Goal: Transaction & Acquisition: Download file/media

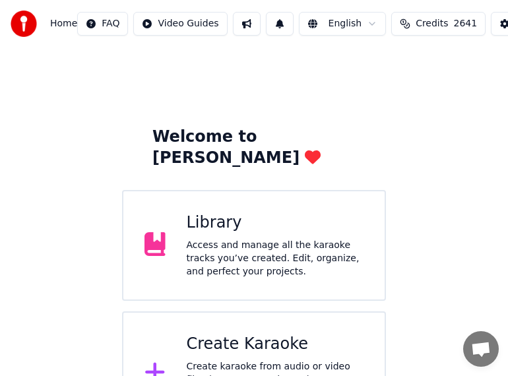
click at [255, 239] on div "Access and manage all the karaoke tracks you’ve created. Edit, organize, and pe…" at bounding box center [275, 259] width 177 height 40
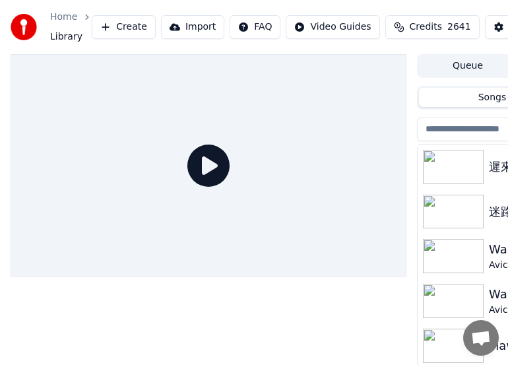
click at [131, 28] on button "Create" at bounding box center [124, 27] width 64 height 24
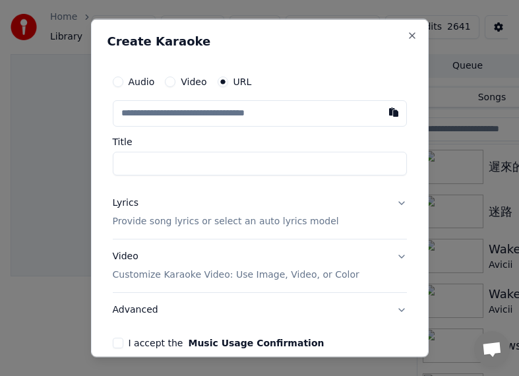
click at [243, 119] on input "text" at bounding box center [260, 113] width 294 height 26
click at [381, 113] on button "button" at bounding box center [394, 112] width 26 height 24
type input "**********"
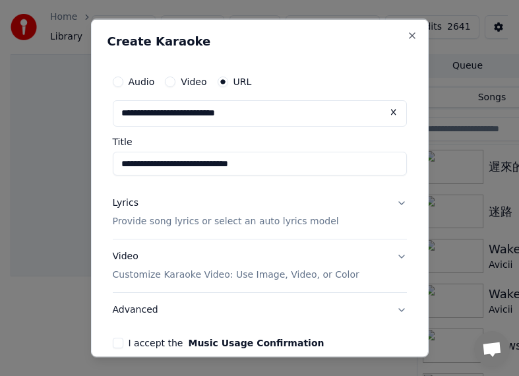
drag, startPoint x: 157, startPoint y: 164, endPoint x: 105, endPoint y: 164, distance: 52.1
click at [105, 164] on div "**********" at bounding box center [260, 188] width 338 height 338
drag, startPoint x: 226, startPoint y: 166, endPoint x: 386, endPoint y: 172, distance: 159.7
click at [386, 172] on input "**********" at bounding box center [260, 164] width 294 height 24
type input "**********"
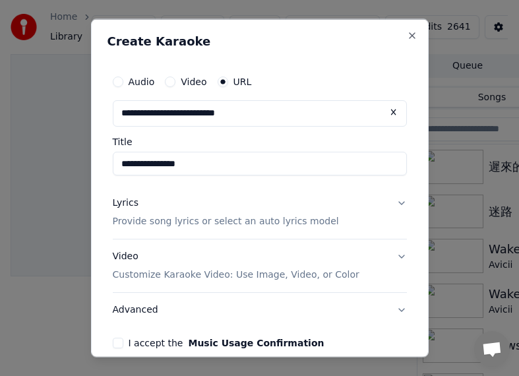
click at [120, 205] on div "Lyrics" at bounding box center [126, 203] width 26 height 13
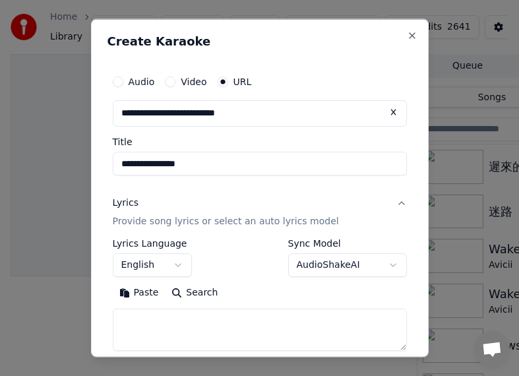
click at [177, 262] on button "English" at bounding box center [152, 265] width 79 height 24
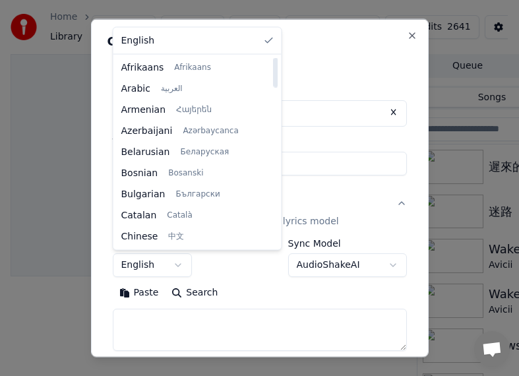
select select "**"
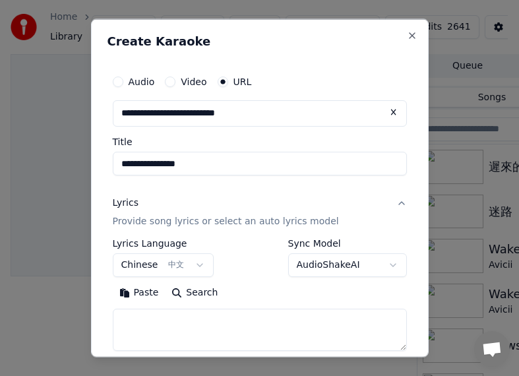
click at [169, 325] on textarea at bounding box center [260, 329] width 294 height 42
type textarea "**"
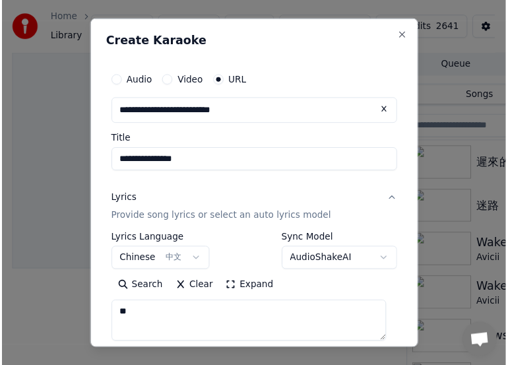
scroll to position [185, 0]
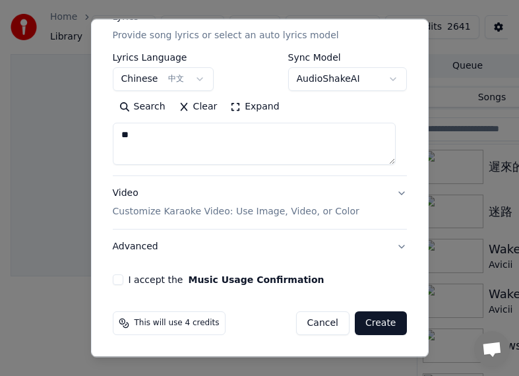
click at [115, 282] on button "I accept the Music Usage Confirmation" at bounding box center [118, 279] width 11 height 11
click at [367, 326] on button "Create" at bounding box center [381, 323] width 52 height 24
select select "**"
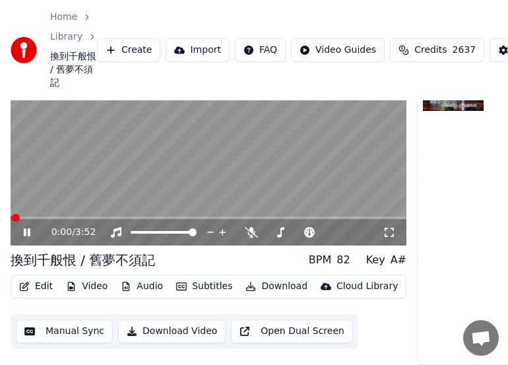
scroll to position [18, 0]
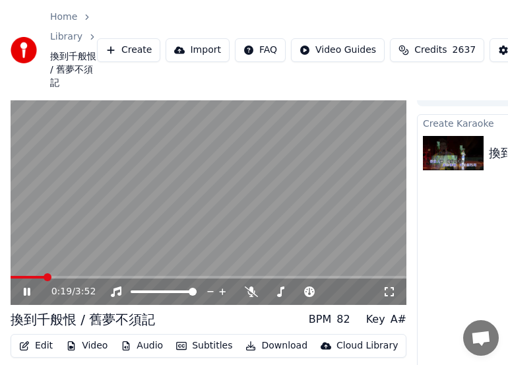
click at [217, 348] on button "Subtitles" at bounding box center [204, 345] width 67 height 18
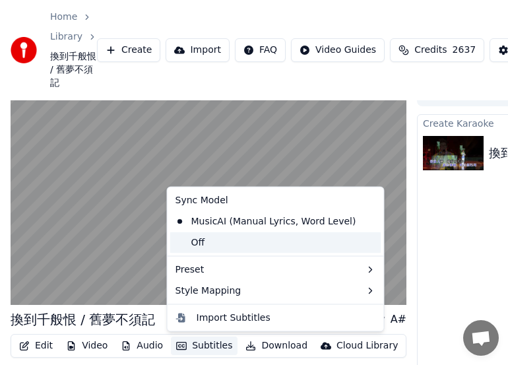
click at [204, 243] on div "Off" at bounding box center [275, 241] width 211 height 21
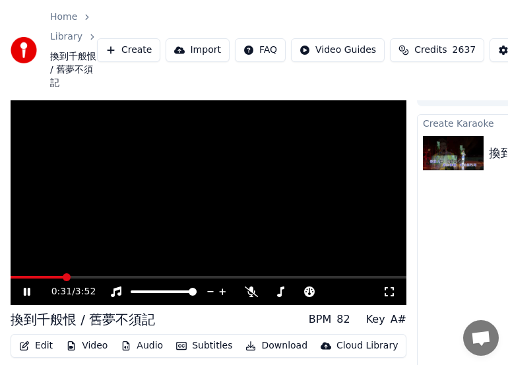
click at [277, 345] on button "Download" at bounding box center [276, 345] width 73 height 18
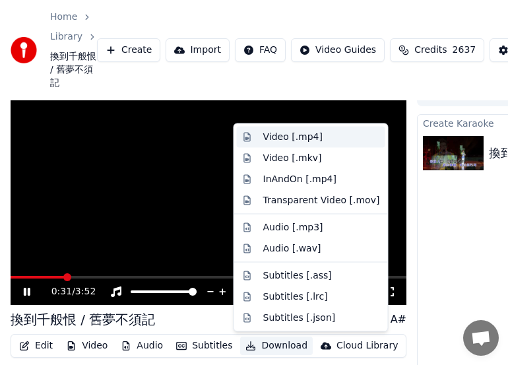
click at [276, 137] on div "Video [.mp4]" at bounding box center [292, 137] width 59 height 13
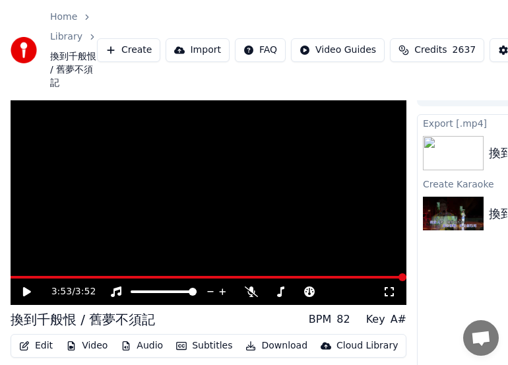
click at [64, 38] on link "Library" at bounding box center [66, 36] width 32 height 13
click at [67, 36] on link "Library" at bounding box center [66, 36] width 32 height 13
click at [63, 18] on link "Home" at bounding box center [63, 17] width 27 height 13
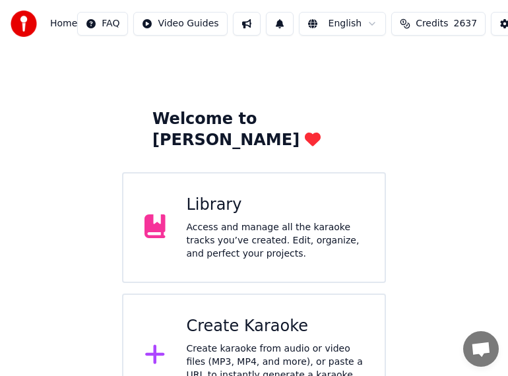
click at [225, 195] on div "Library" at bounding box center [275, 205] width 177 height 21
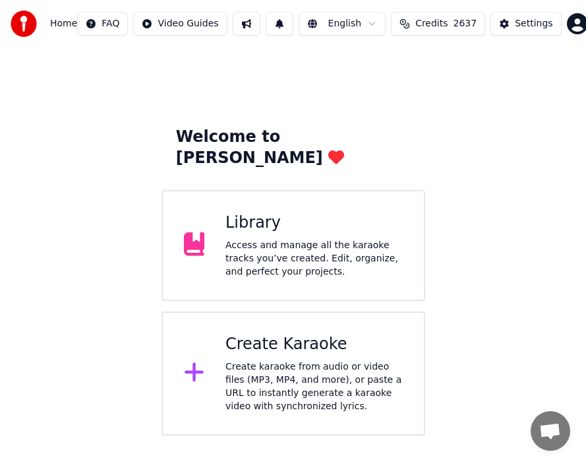
click at [291, 239] on div "Access and manage all the karaoke tracks you’ve created. Edit, organize, and pe…" at bounding box center [314, 259] width 177 height 40
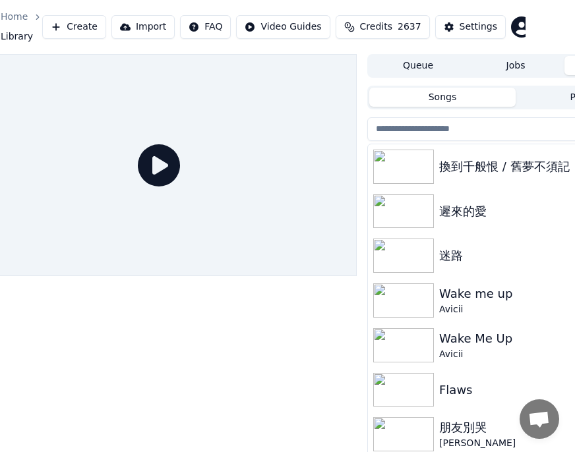
scroll to position [0, 138]
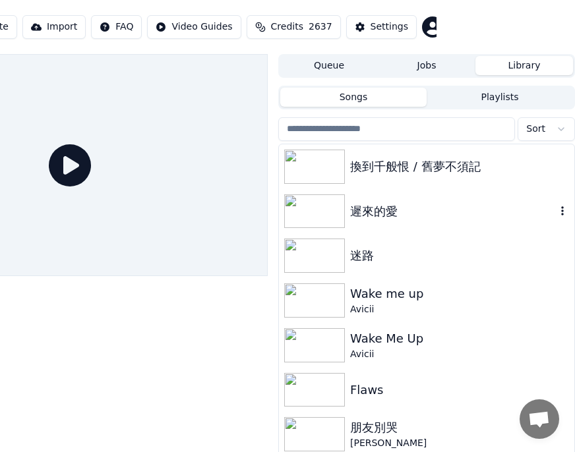
click at [369, 210] on div "遲來的愛" at bounding box center [453, 211] width 206 height 18
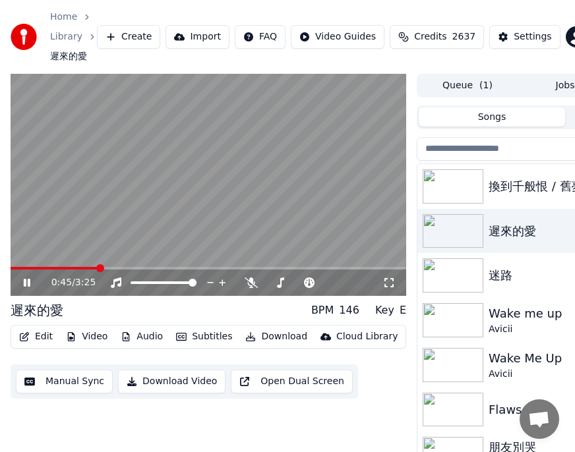
click at [274, 339] on button "Download" at bounding box center [276, 337] width 73 height 18
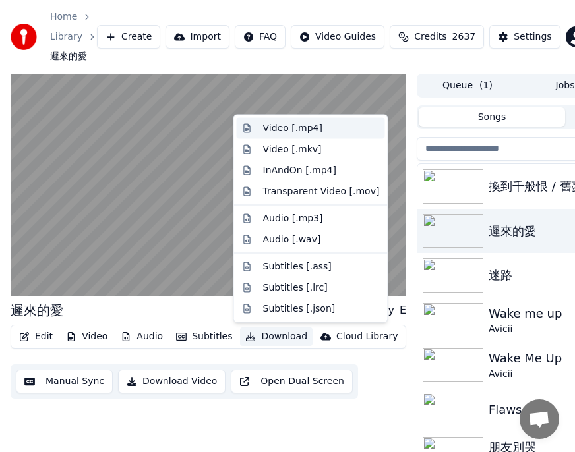
click at [272, 126] on div "Video [.mp4]" at bounding box center [292, 128] width 59 height 13
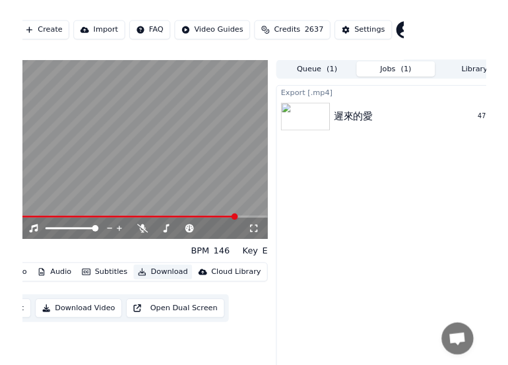
scroll to position [0, 138]
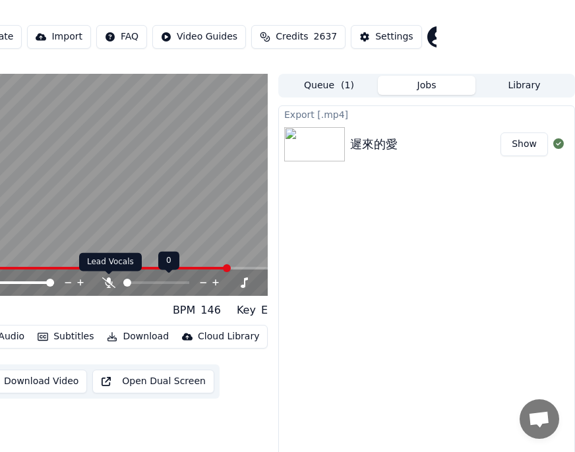
click at [111, 281] on icon at bounding box center [108, 283] width 13 height 11
click at [132, 338] on button "Download" at bounding box center [138, 337] width 73 height 18
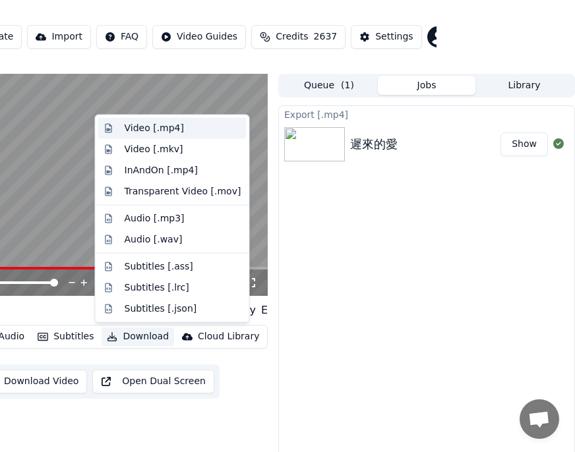
click at [137, 127] on div "Video [.mp4]" at bounding box center [154, 128] width 59 height 13
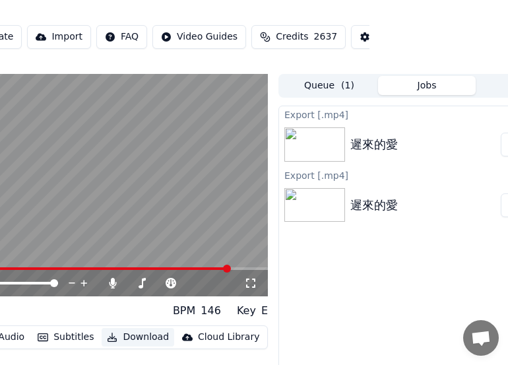
scroll to position [0, 0]
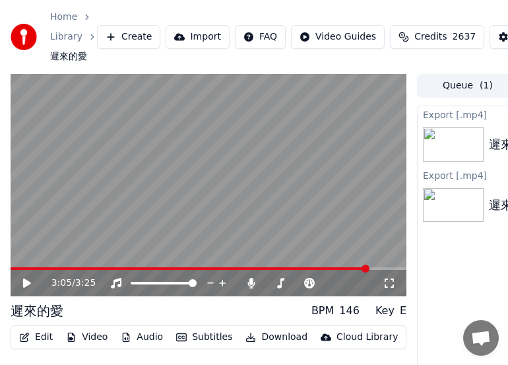
click at [60, 18] on link "Home" at bounding box center [63, 17] width 27 height 13
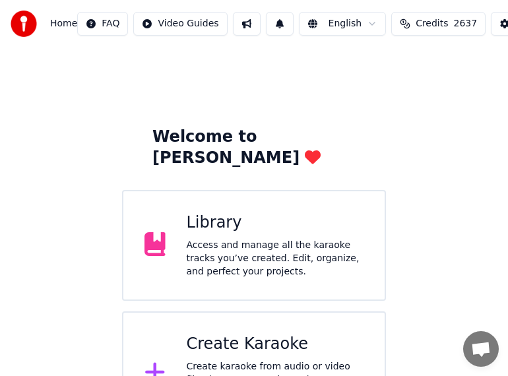
click at [212, 212] on div "Library" at bounding box center [275, 222] width 177 height 21
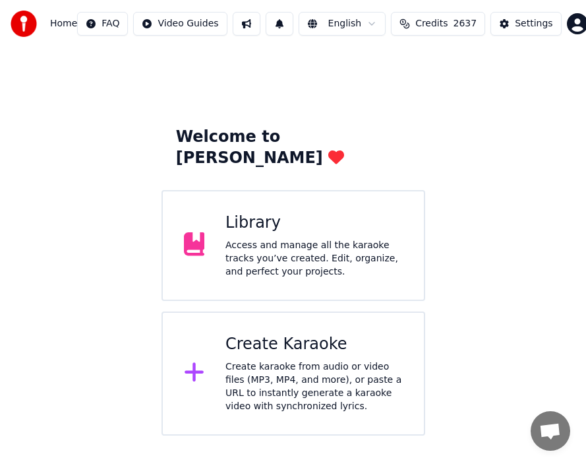
click at [295, 239] on div "Access and manage all the karaoke tracks you’ve created. Edit, organize, and pe…" at bounding box center [314, 259] width 177 height 40
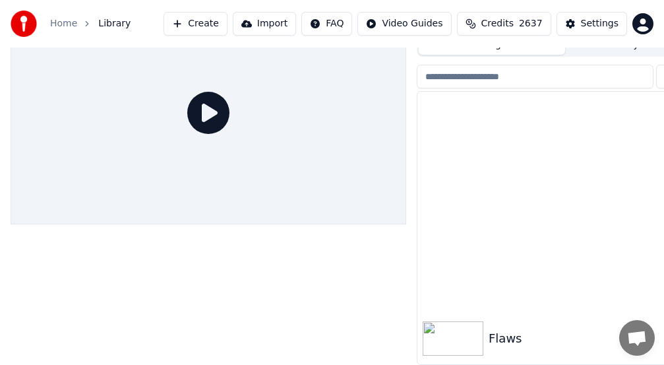
scroll to position [286, 0]
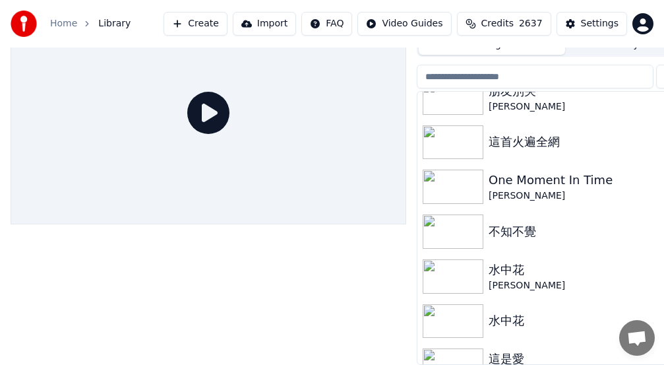
click at [586, 225] on div "不知不覺" at bounding box center [592, 231] width 206 height 18
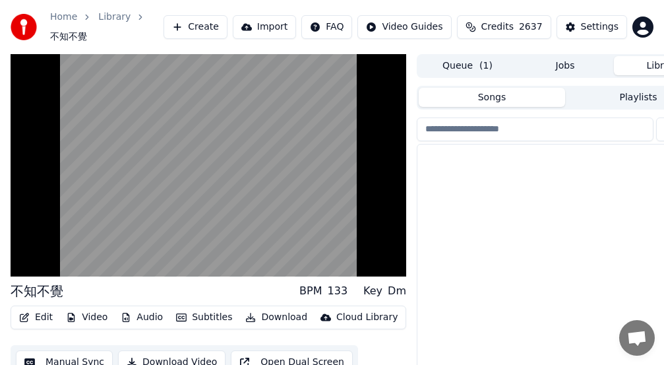
scroll to position [857, 0]
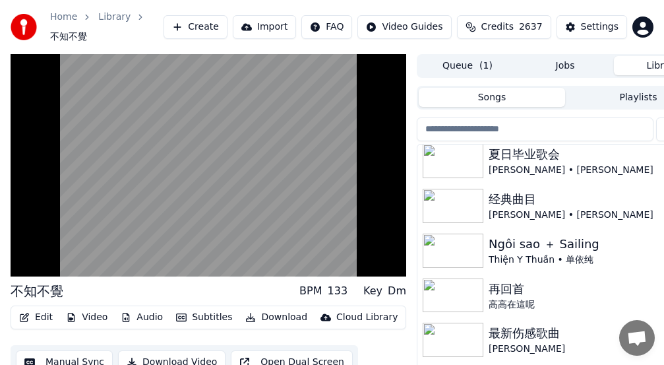
click at [452, 166] on img at bounding box center [453, 161] width 61 height 34
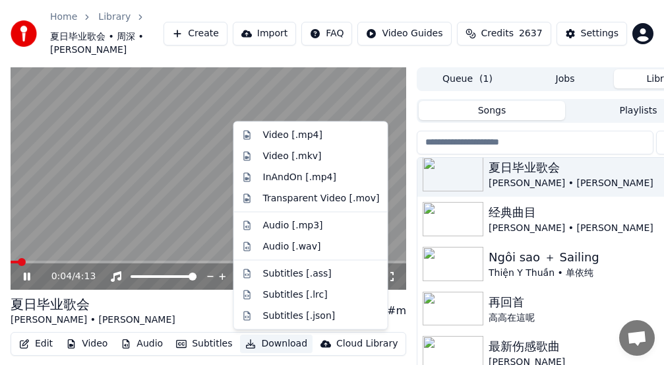
click at [274, 348] on button "Download" at bounding box center [276, 343] width 73 height 18
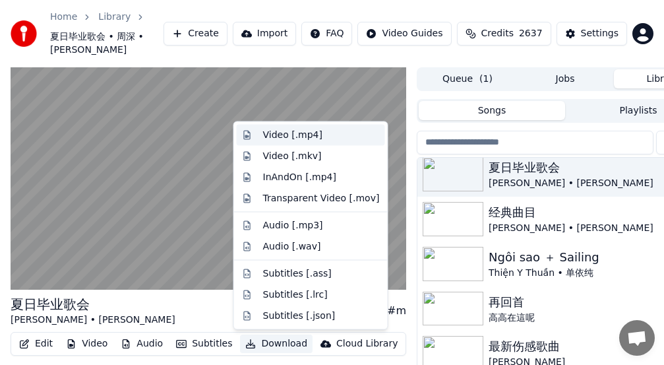
click at [276, 133] on div "Video [.mp4]" at bounding box center [292, 135] width 59 height 13
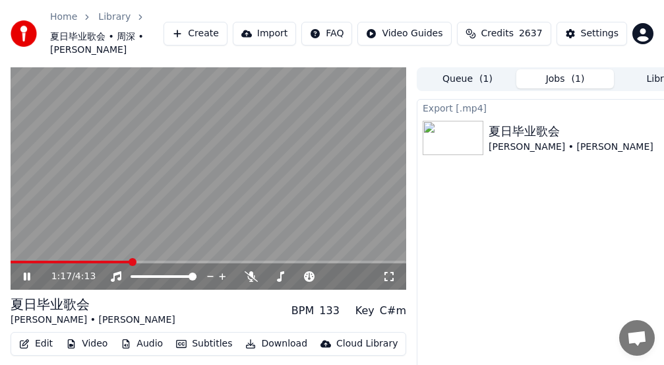
scroll to position [0, 49]
